Goal: Task Accomplishment & Management: Manage account settings

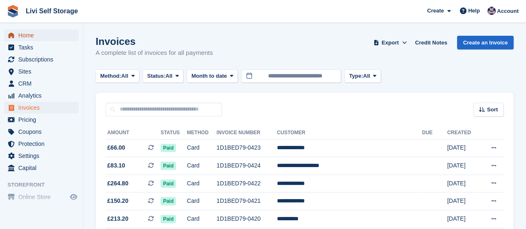
click at [21, 38] on span "Home" at bounding box center [43, 36] width 50 height 12
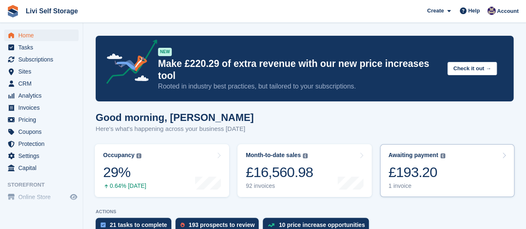
click at [396, 182] on div "1 invoice" at bounding box center [416, 185] width 57 height 7
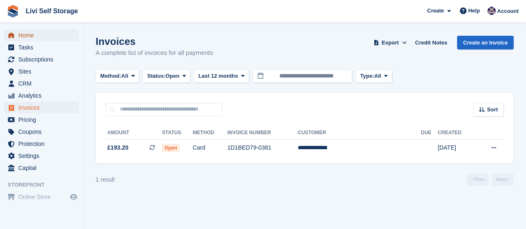
click at [27, 37] on span "Home" at bounding box center [43, 36] width 50 height 12
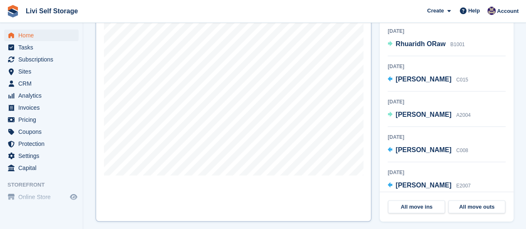
scroll to position [249, 0]
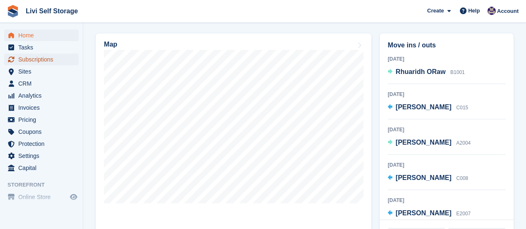
click at [37, 61] on span "Subscriptions" at bounding box center [43, 60] width 50 height 12
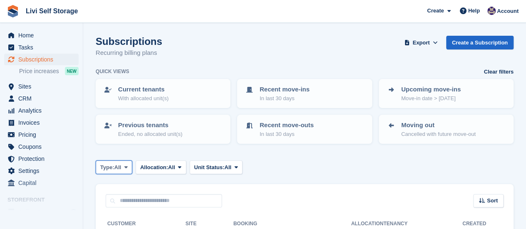
click at [129, 165] on span at bounding box center [126, 167] width 7 height 7
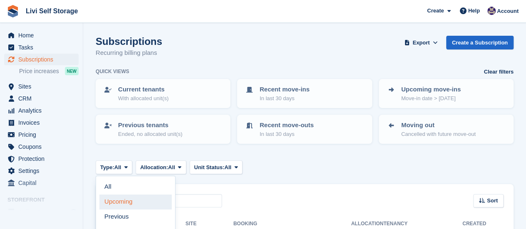
click at [126, 198] on link "Upcoming" at bounding box center [135, 202] width 72 height 15
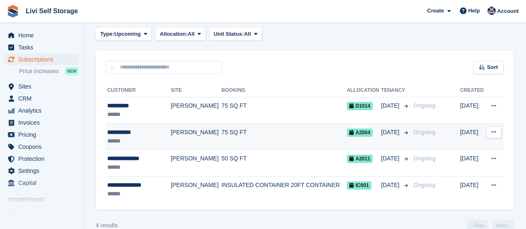
scroll to position [148, 0]
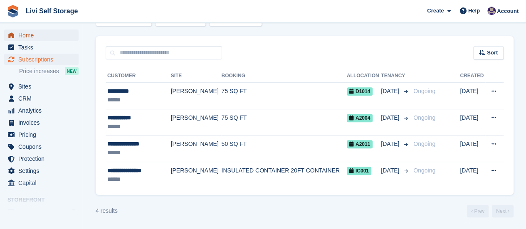
click at [29, 36] on span "Home" at bounding box center [43, 36] width 50 height 12
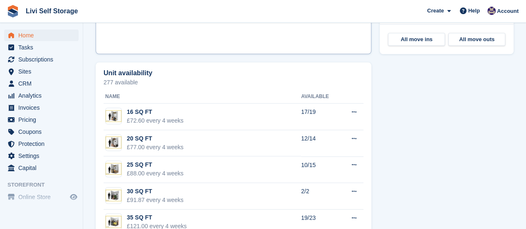
scroll to position [457, 0]
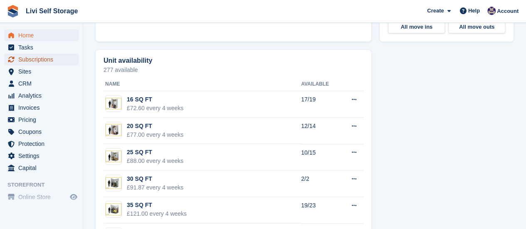
click at [39, 61] on span "Subscriptions" at bounding box center [43, 60] width 50 height 12
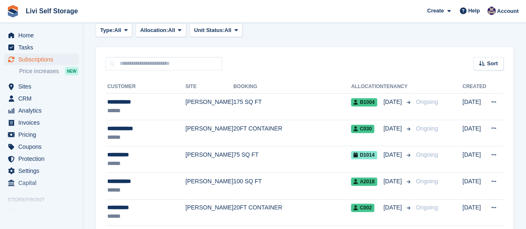
scroll to position [125, 0]
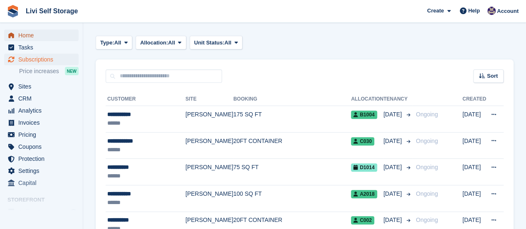
click at [33, 34] on span "Home" at bounding box center [43, 36] width 50 height 12
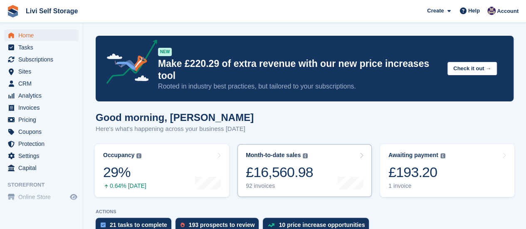
scroll to position [125, 0]
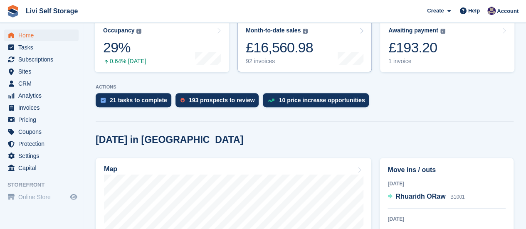
click at [261, 51] on div "Month-to-date sales The sum of all finalised invoices generated this month to d…" at bounding box center [279, 46] width 67 height 38
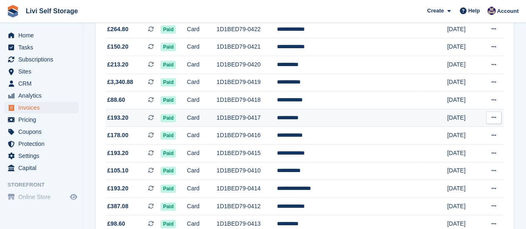
scroll to position [166, 0]
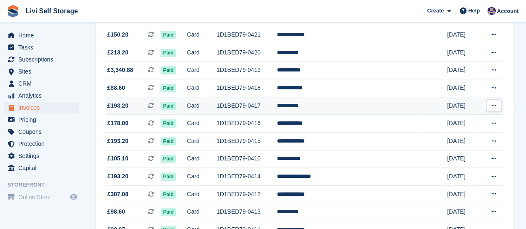
click at [114, 105] on span "£193.20" at bounding box center [117, 105] width 21 height 9
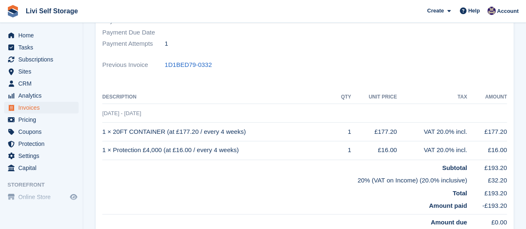
scroll to position [107, 0]
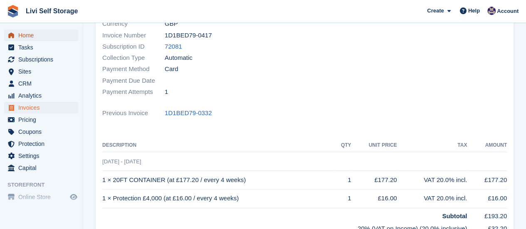
click at [25, 37] on span "Home" at bounding box center [43, 36] width 50 height 12
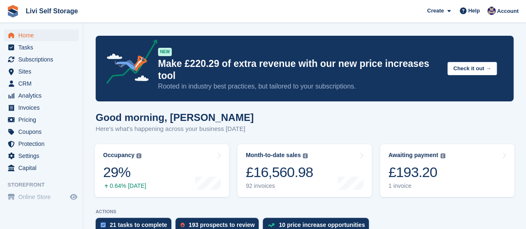
scroll to position [125, 0]
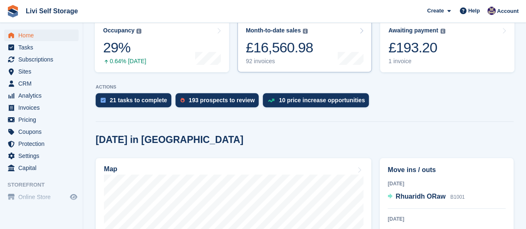
click at [261, 58] on div "92 invoices" at bounding box center [279, 61] width 67 height 7
